Goal: Use online tool/utility: Utilize a website feature to perform a specific function

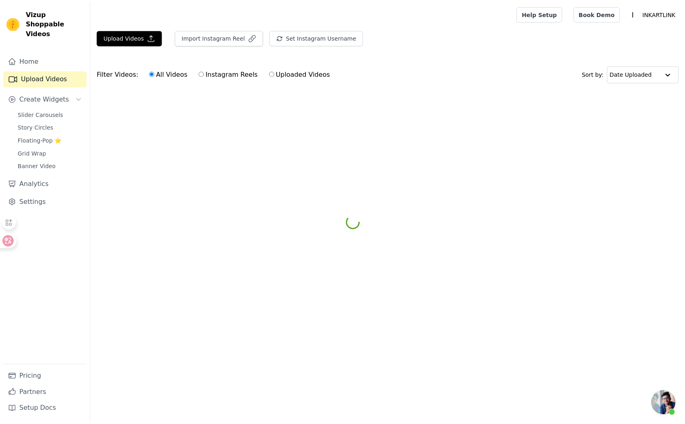
scroll to position [14, 0]
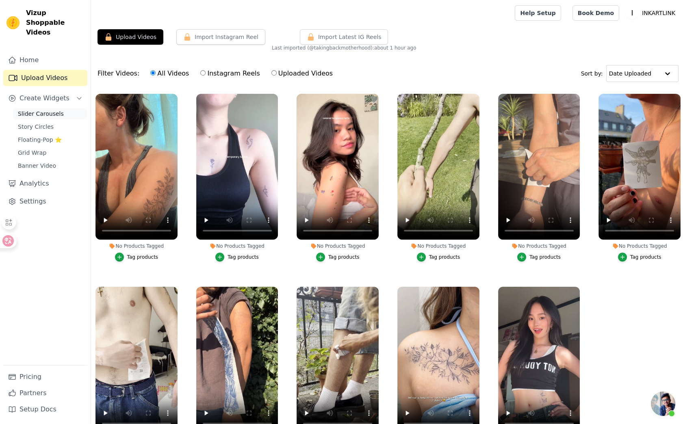
click at [52, 110] on span "Slider Carousels" at bounding box center [41, 114] width 46 height 8
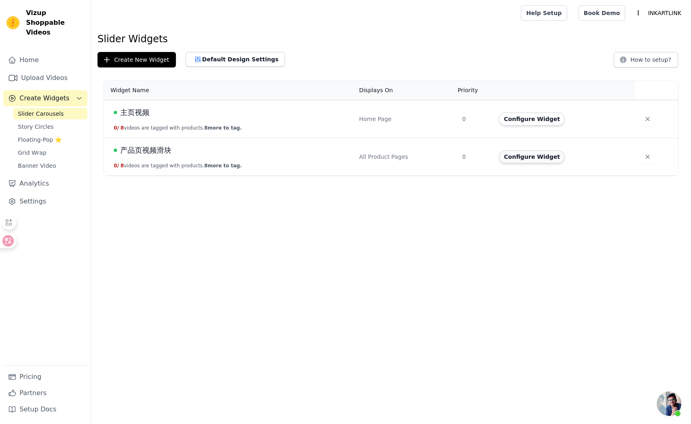
click at [519, 161] on button "Configure Widget" at bounding box center [532, 156] width 66 height 13
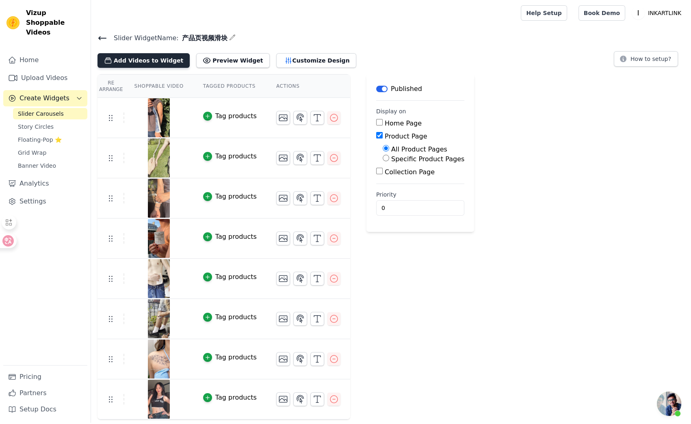
click at [151, 64] on button "Add Videos to Widget" at bounding box center [143, 60] width 92 height 15
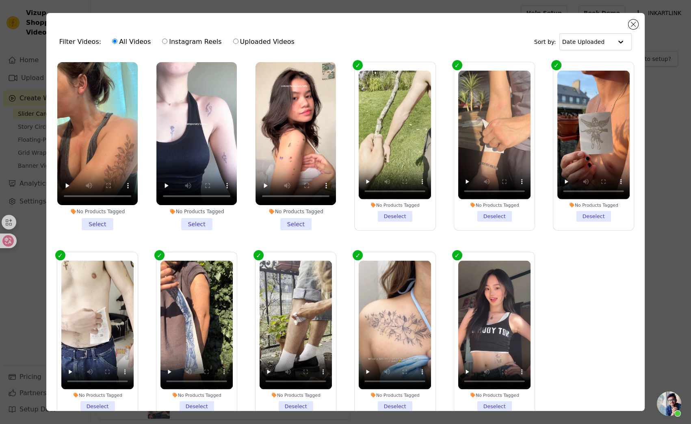
click at [97, 221] on li "No Products Tagged Select" at bounding box center [97, 146] width 80 height 168
click at [0, 0] on input "No Products Tagged Select" at bounding box center [0, 0] width 0 height 0
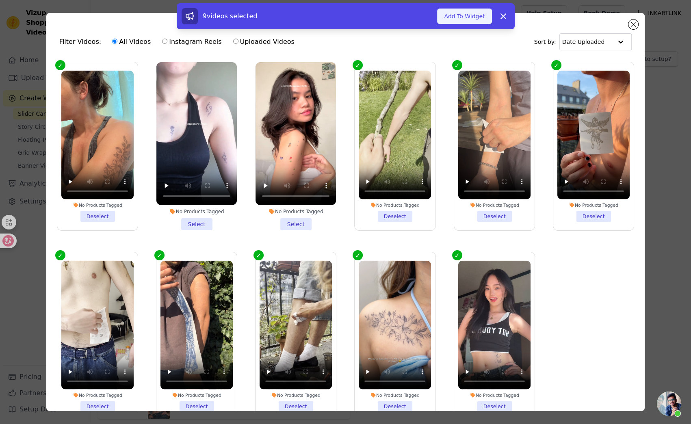
click at [460, 13] on button "Add To Widget" at bounding box center [464, 16] width 54 height 15
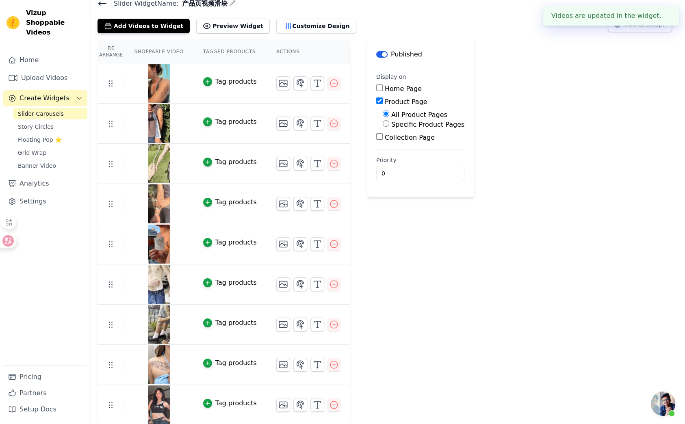
click at [488, 275] on div "Re Arrange Shoppable Video Tagged Products Actions Tag products Tag products Ta…" at bounding box center [388, 232] width 594 height 385
